Goal: Information Seeking & Learning: Learn about a topic

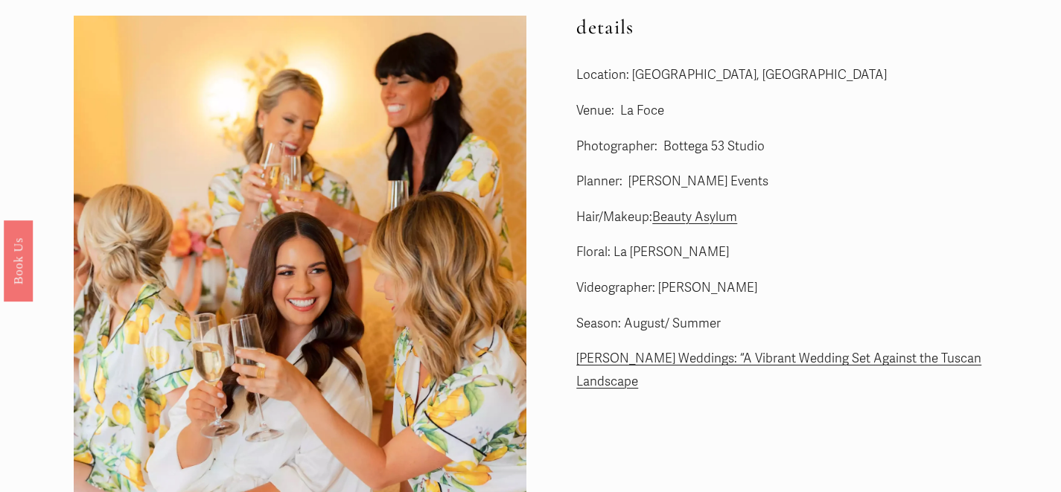
scroll to position [71, 0]
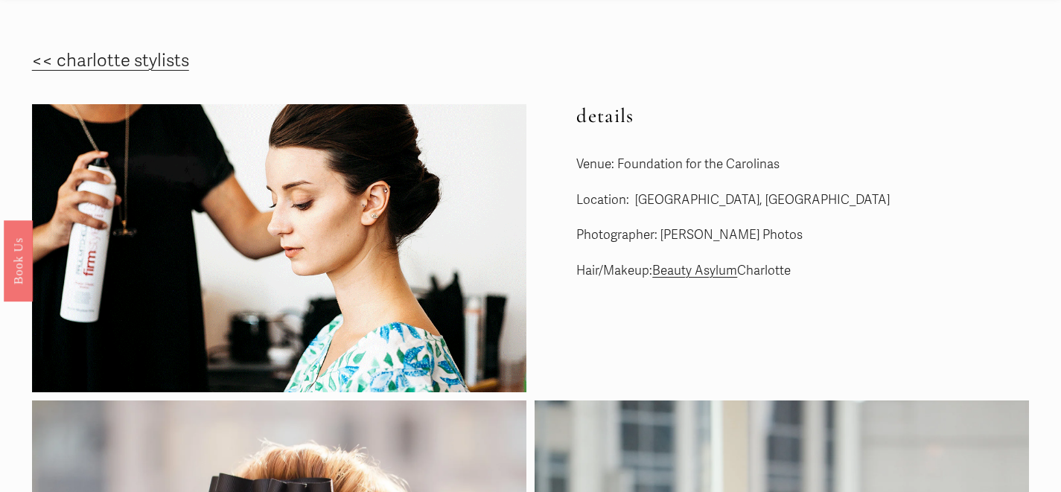
scroll to position [16, 0]
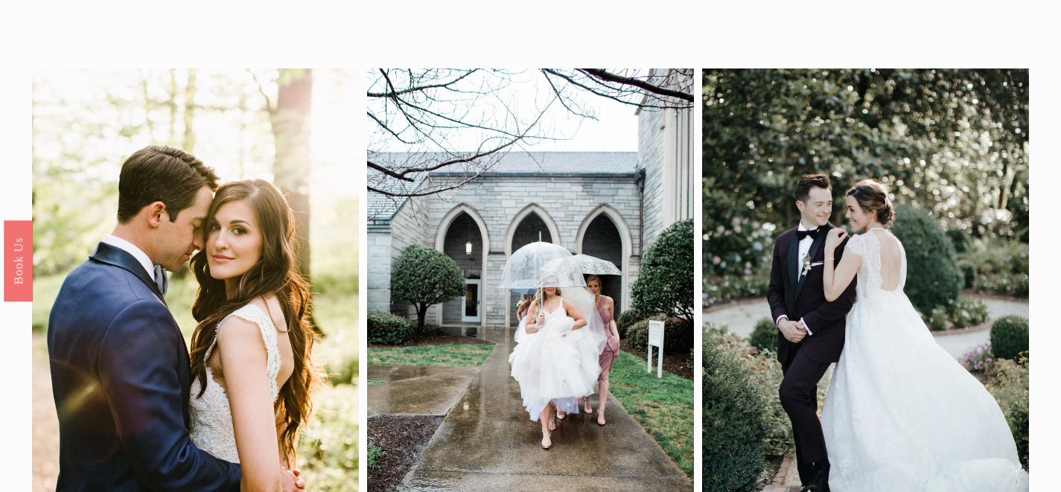
scroll to position [16, 0]
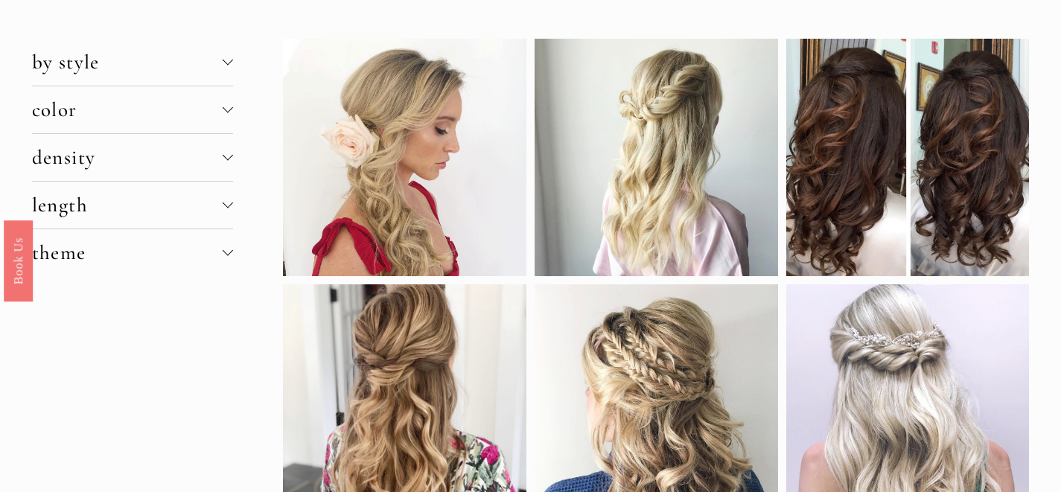
scroll to position [69, 0]
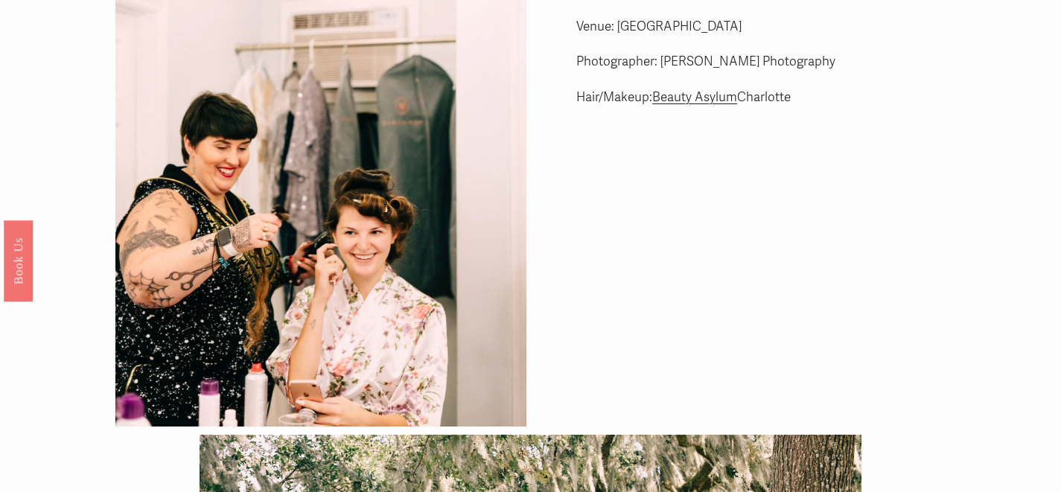
scroll to position [45, 0]
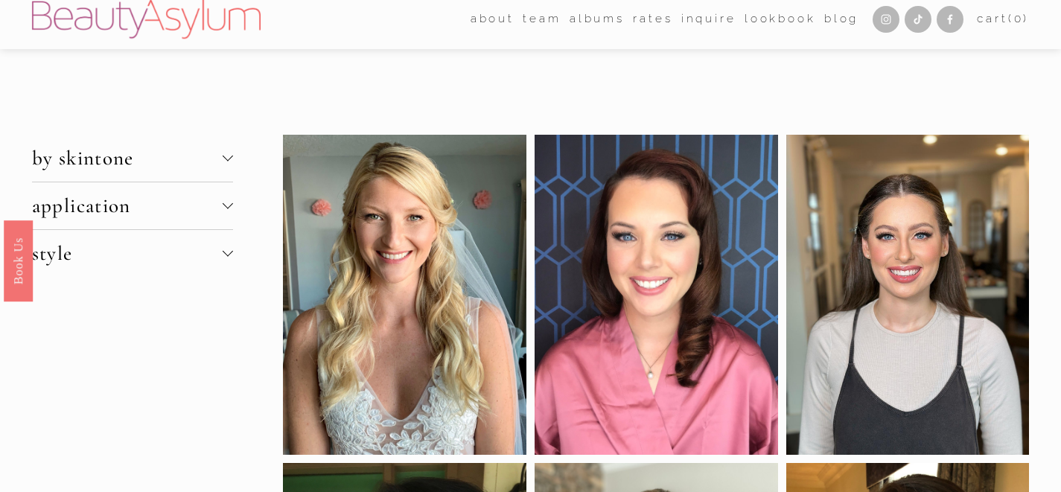
scroll to position [4, 0]
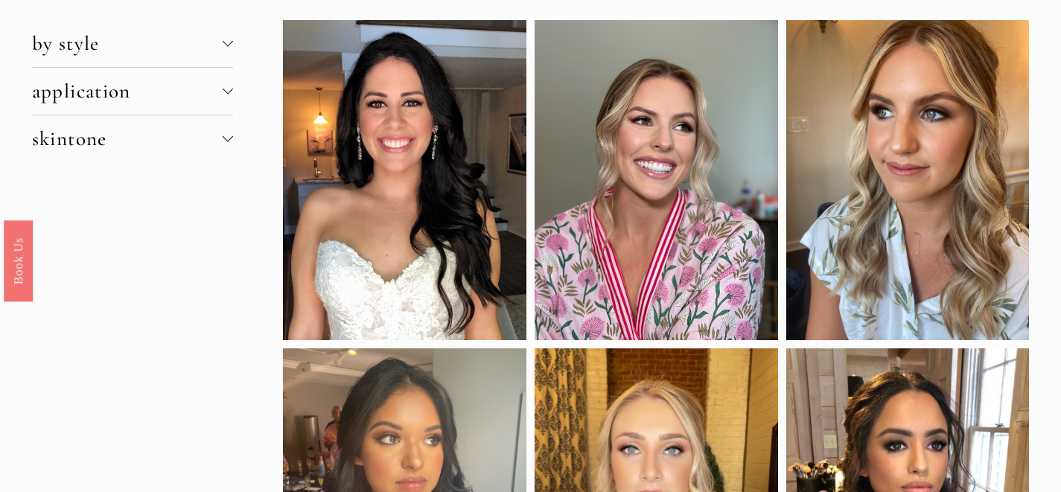
scroll to position [40, 0]
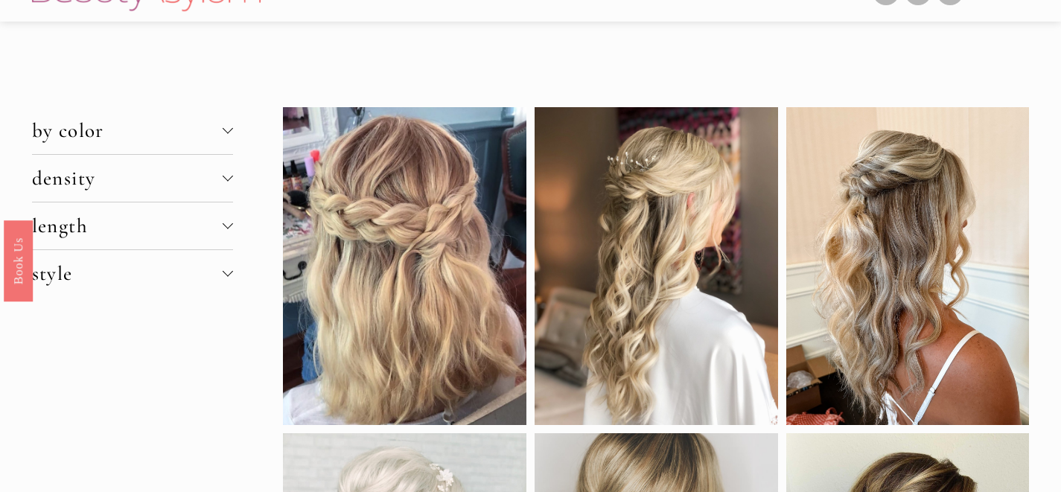
scroll to position [3, 0]
